Goal: Task Accomplishment & Management: Use online tool/utility

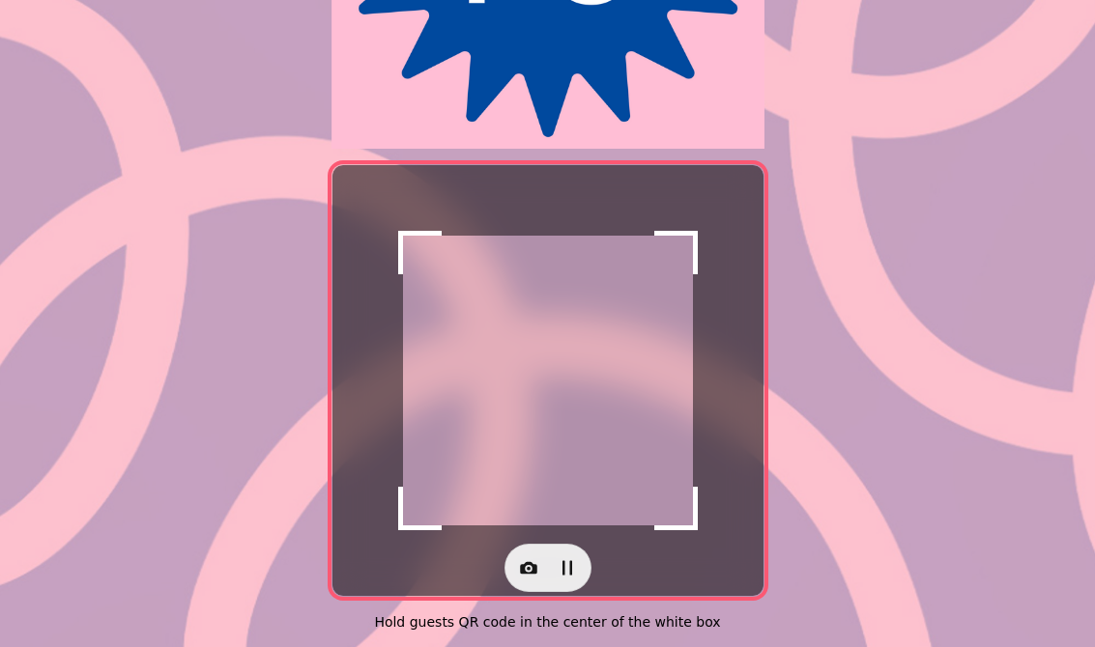
scroll to position [365, 0]
click at [523, 558] on icon "button" at bounding box center [528, 567] width 19 height 19
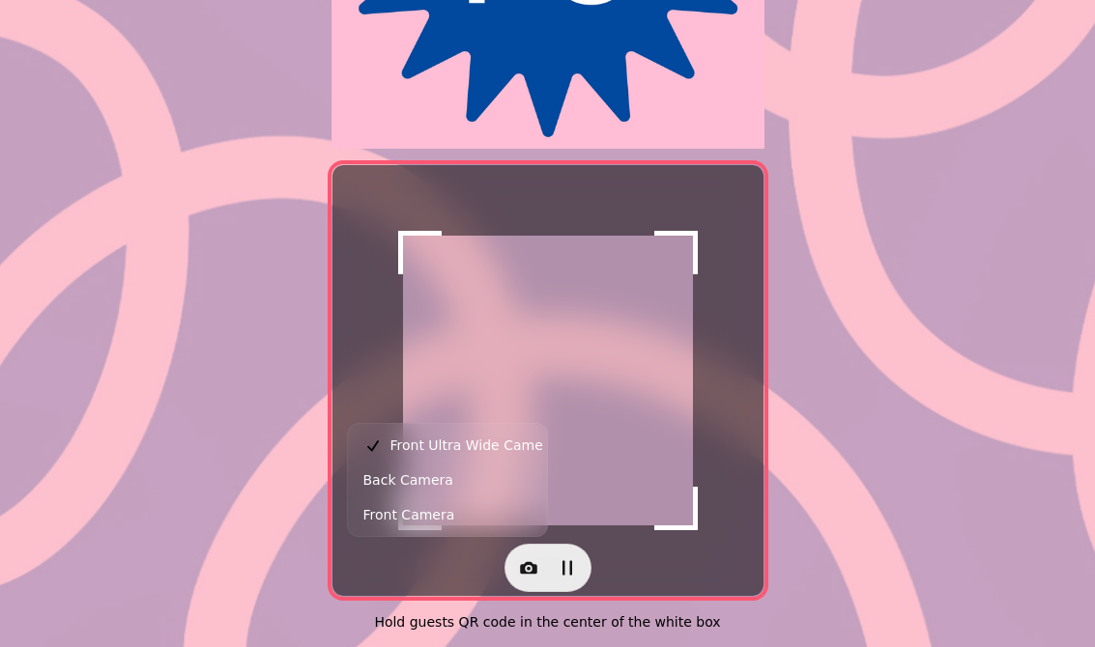
click at [422, 478] on span "Back Camera" at bounding box center [408, 480] width 90 height 23
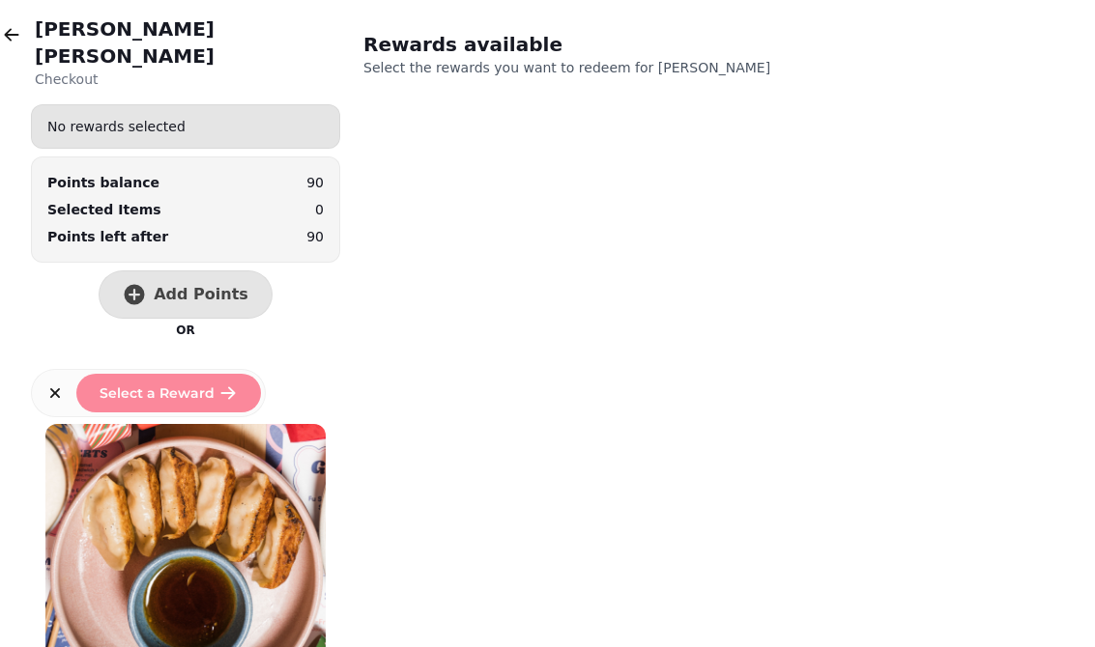
click at [186, 287] on span "Add Points" at bounding box center [201, 294] width 95 height 15
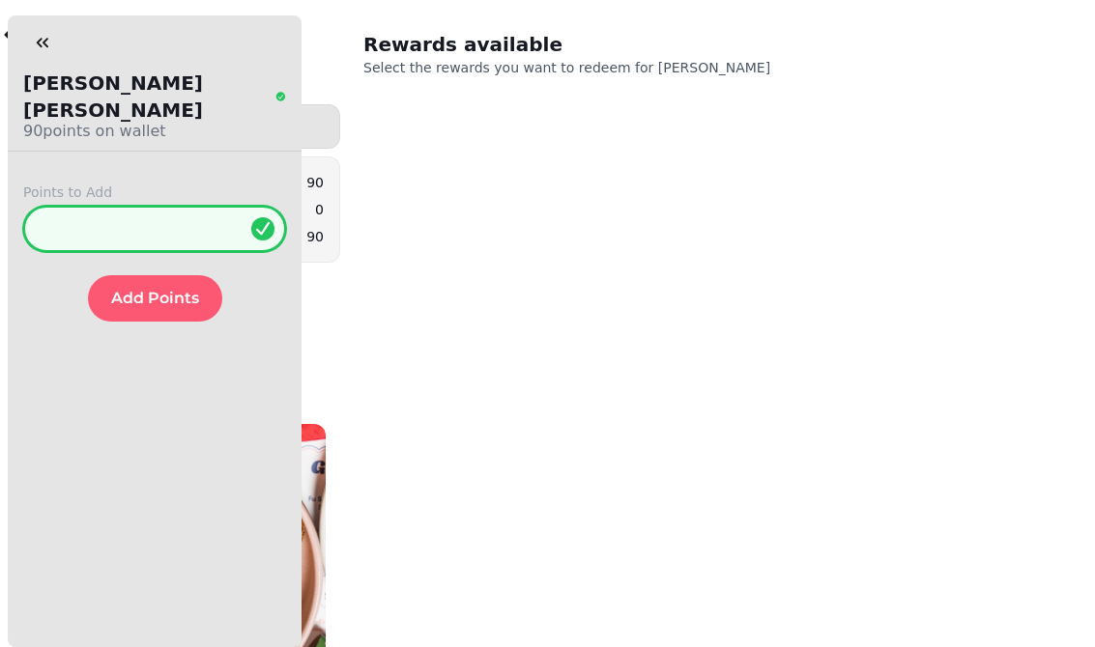
click at [129, 206] on input "*" at bounding box center [154, 229] width 263 height 46
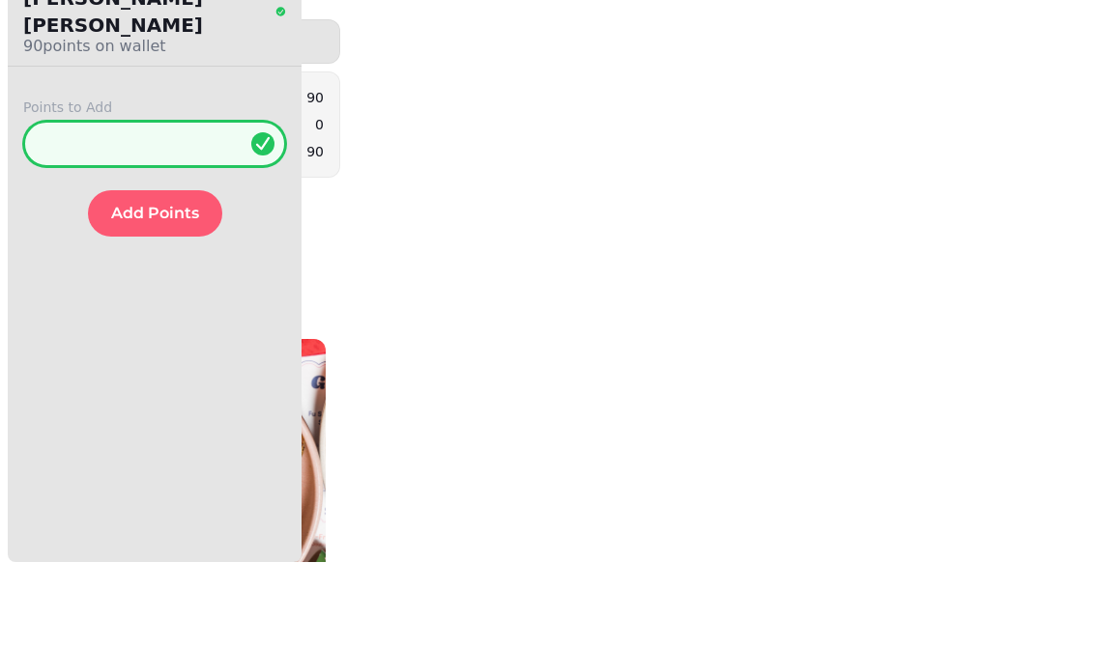
type input "**"
click at [157, 291] on span "Add Points" at bounding box center [155, 298] width 88 height 15
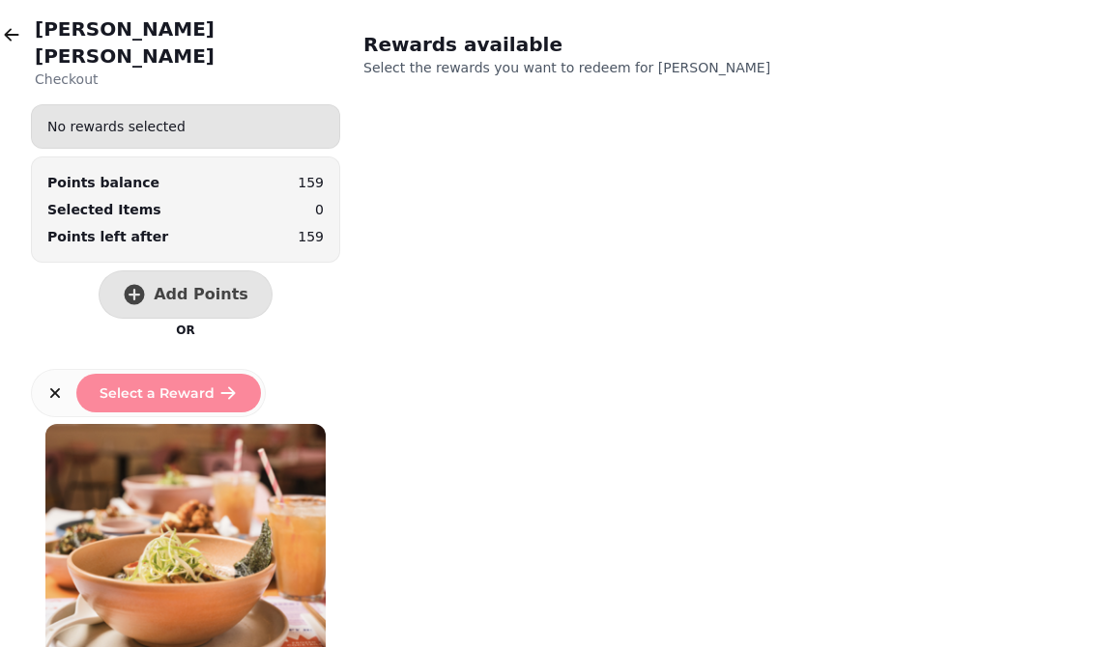
click at [28, 39] on button "button" at bounding box center [11, 34] width 39 height 39
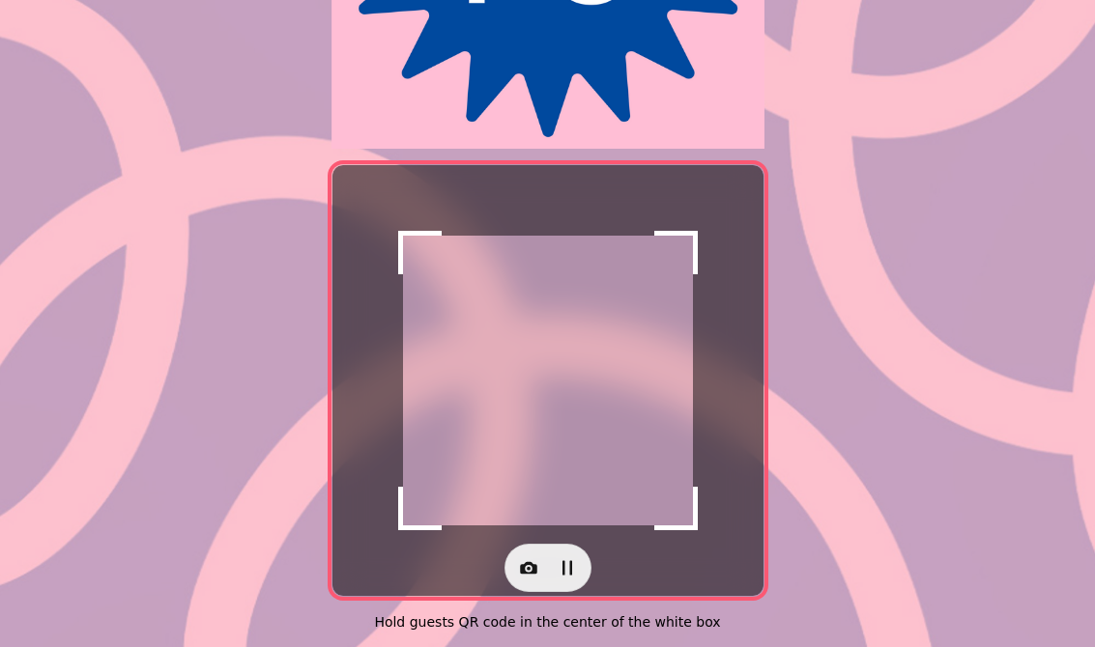
scroll to position [365, 0]
click at [528, 558] on icon "button" at bounding box center [528, 567] width 19 height 19
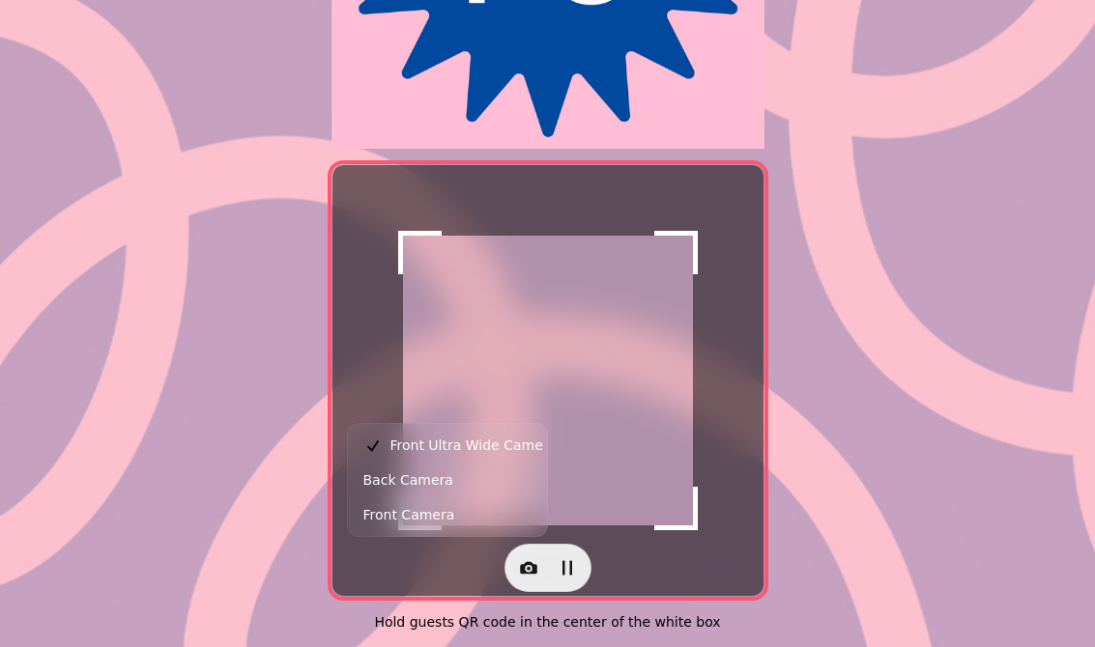
click at [438, 487] on span "Back Camera" at bounding box center [408, 480] width 90 height 23
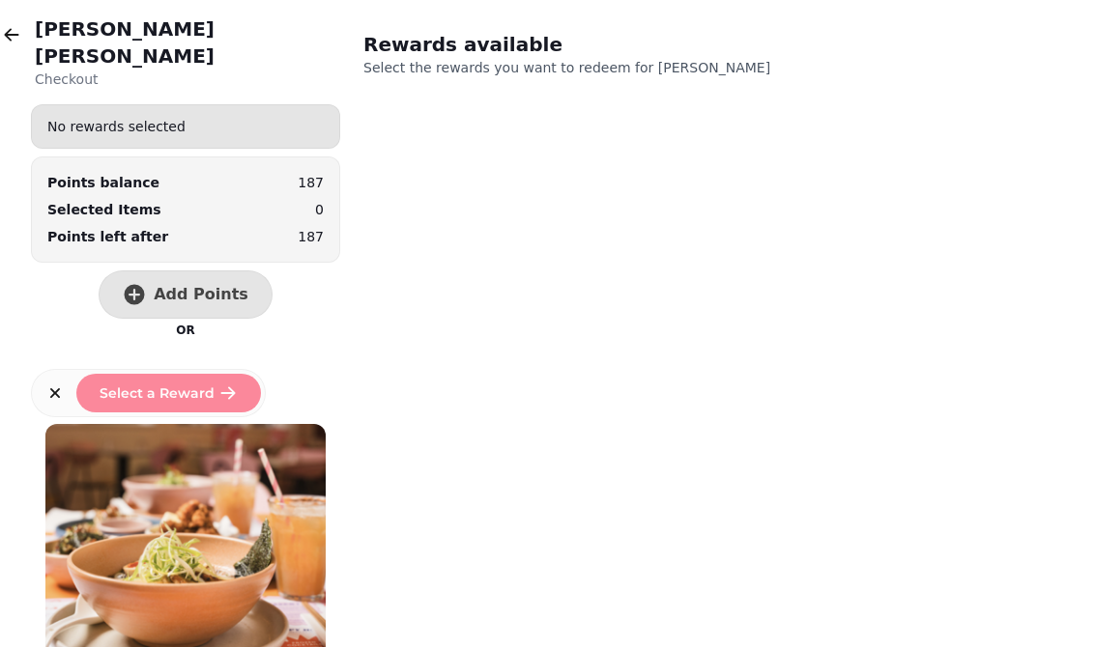
click at [188, 287] on span "Add Points" at bounding box center [201, 294] width 95 height 15
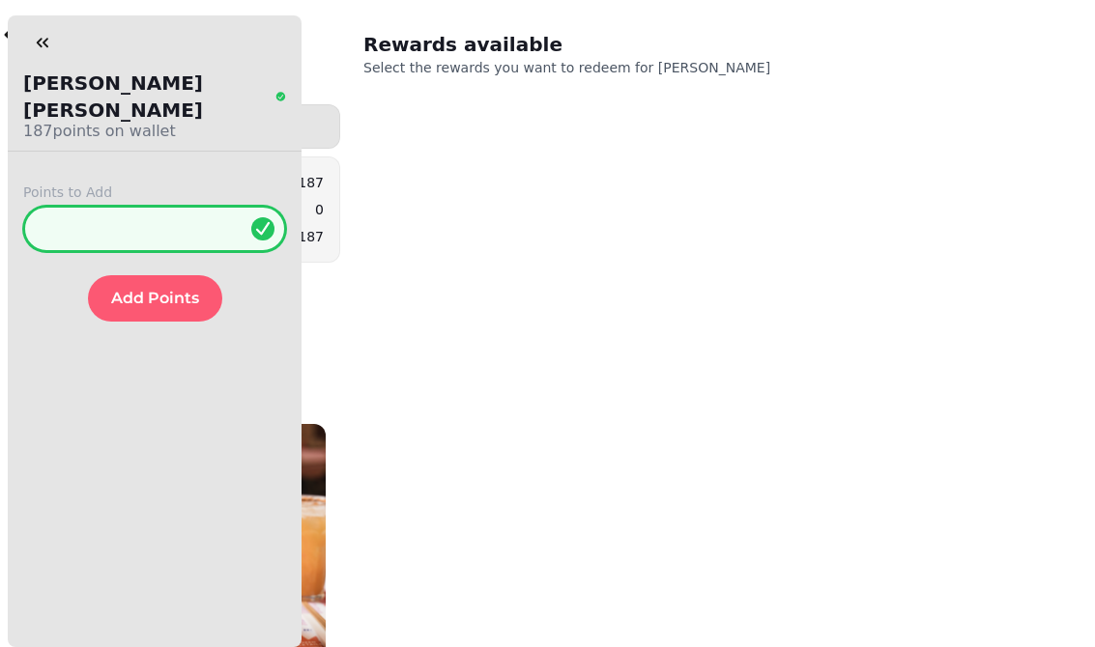
click at [144, 206] on input "*" at bounding box center [154, 229] width 263 height 46
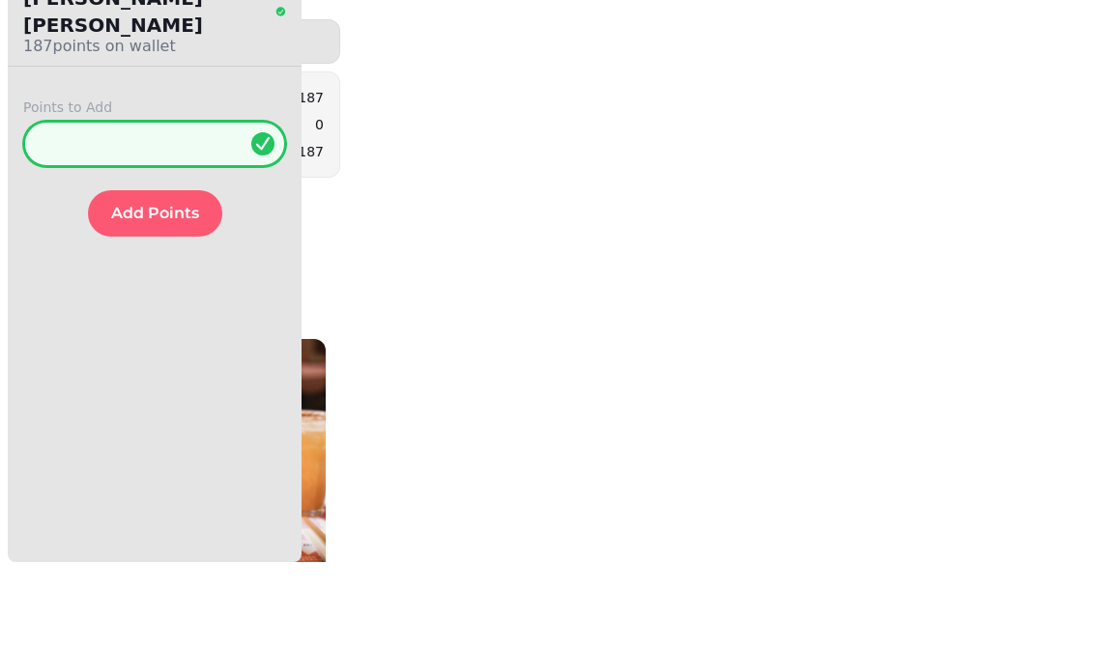
type input "**"
click at [147, 275] on button "Add Points" at bounding box center [155, 298] width 134 height 46
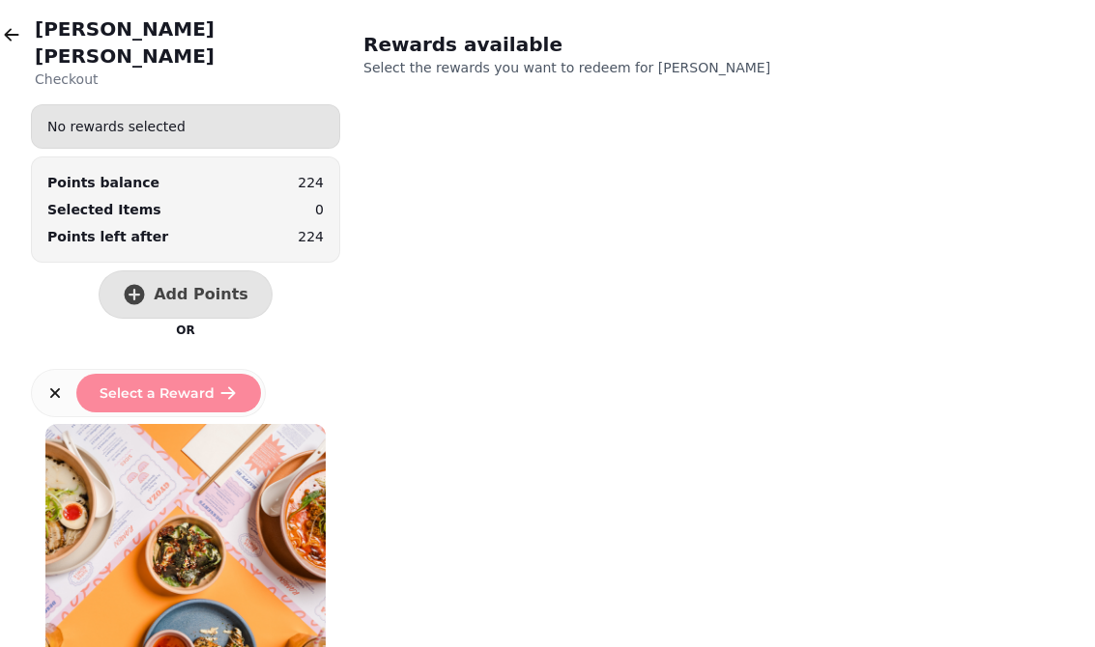
click at [0, 34] on button "button" at bounding box center [11, 34] width 39 height 39
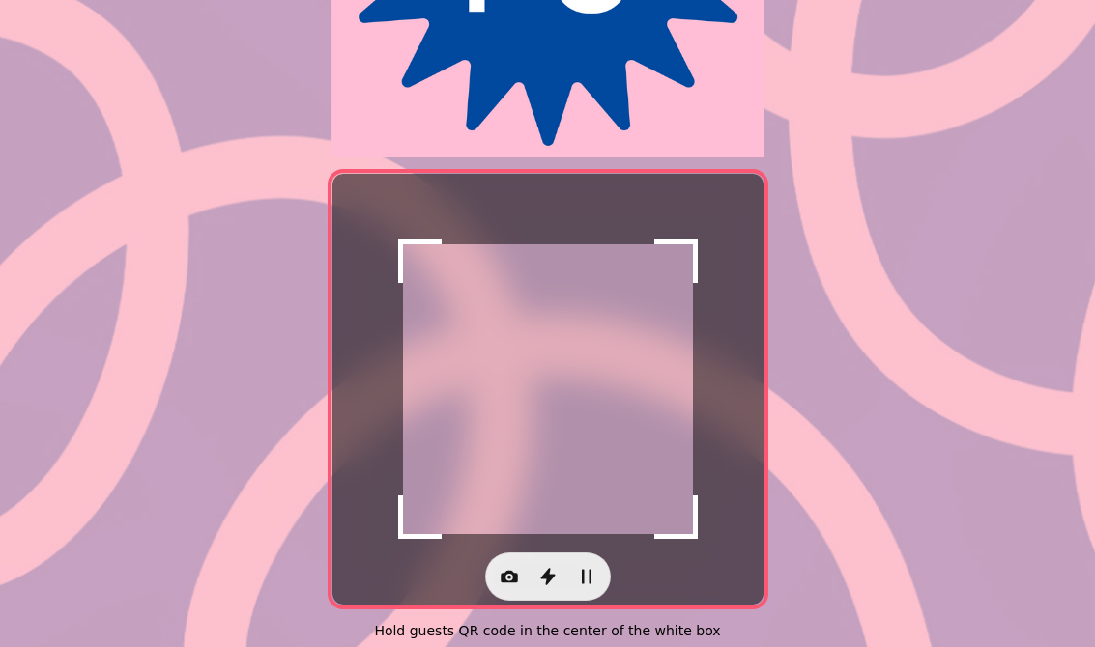
scroll to position [349, 0]
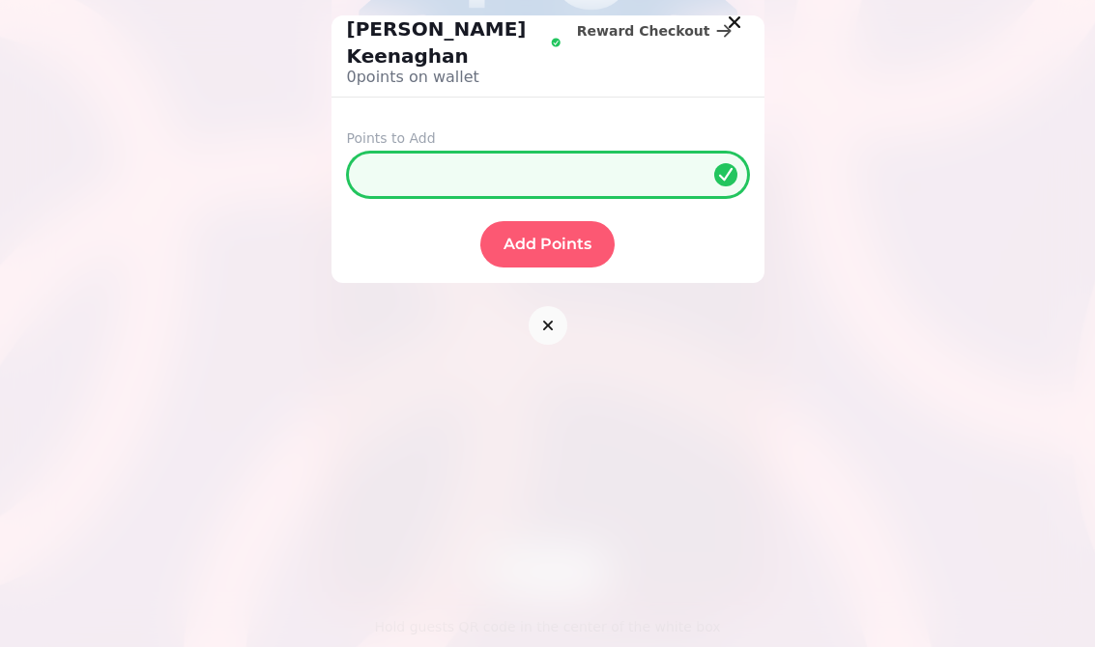
click at [439, 165] on input "*" at bounding box center [548, 175] width 402 height 46
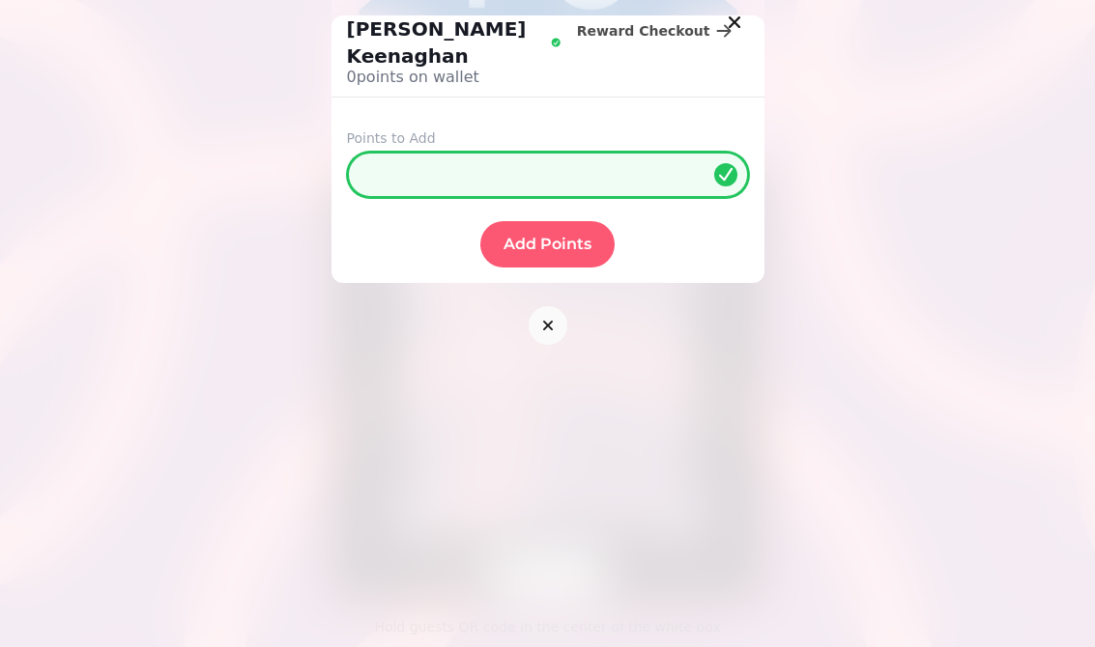
type input "**"
click at [542, 237] on span "Add Points" at bounding box center [547, 244] width 88 height 15
